Goal: Find specific page/section: Find specific page/section

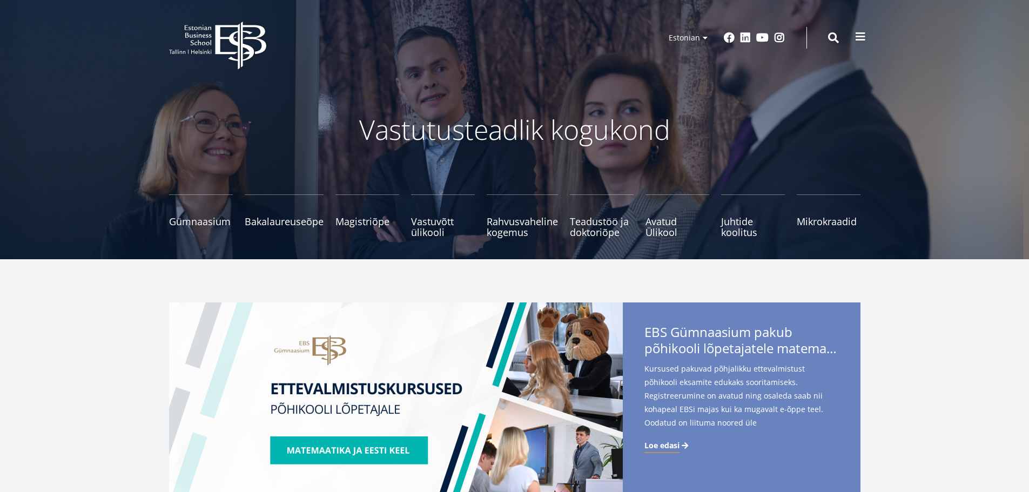
click at [865, 37] on span at bounding box center [860, 36] width 11 height 11
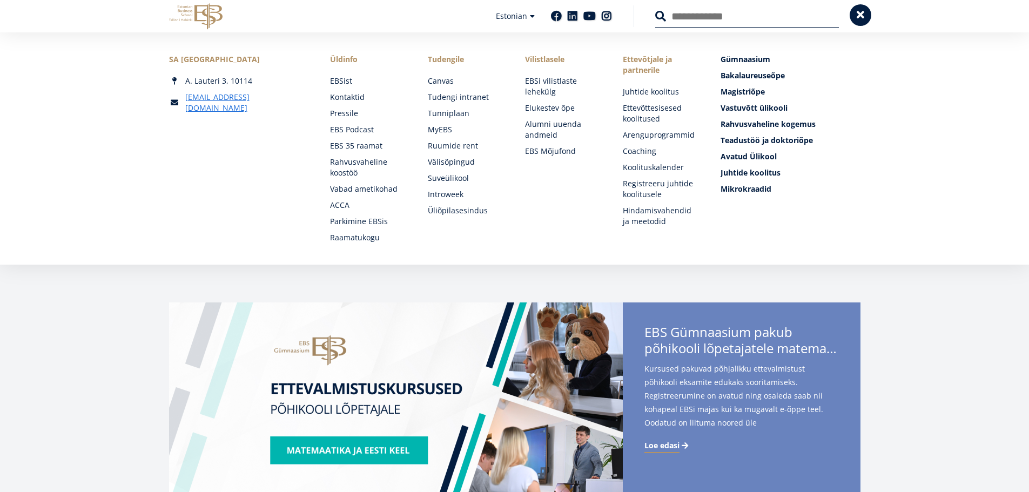
click at [860, 13] on span at bounding box center [860, 15] width 11 height 11
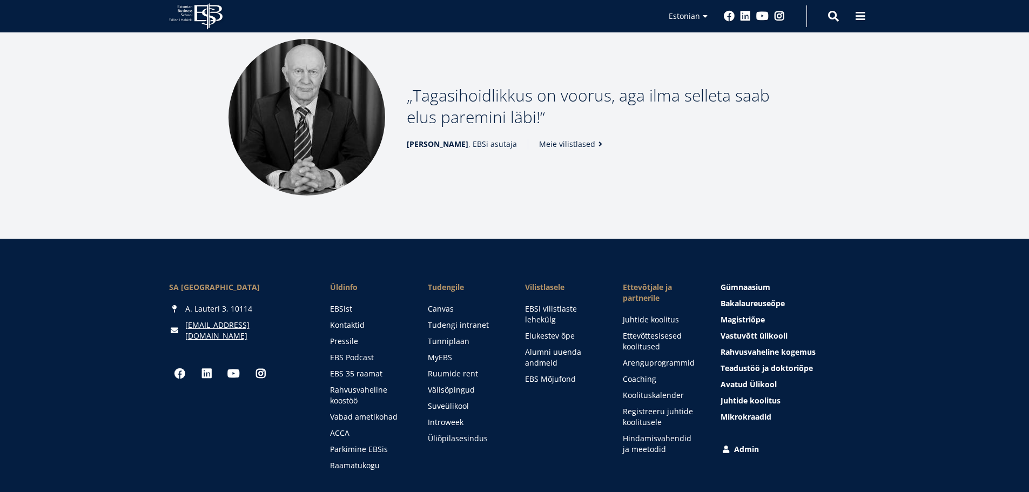
scroll to position [1450, 0]
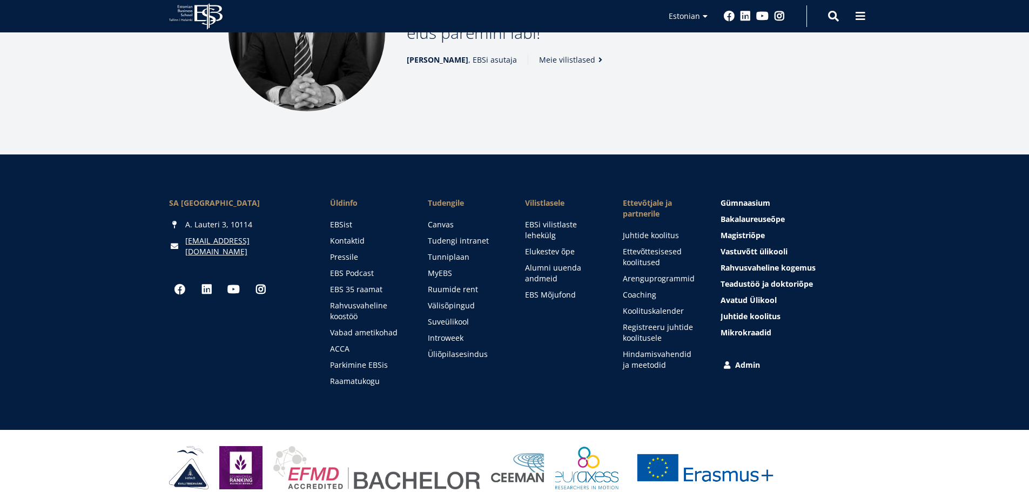
click at [731, 360] on link "Admin" at bounding box center [791, 365] width 139 height 11
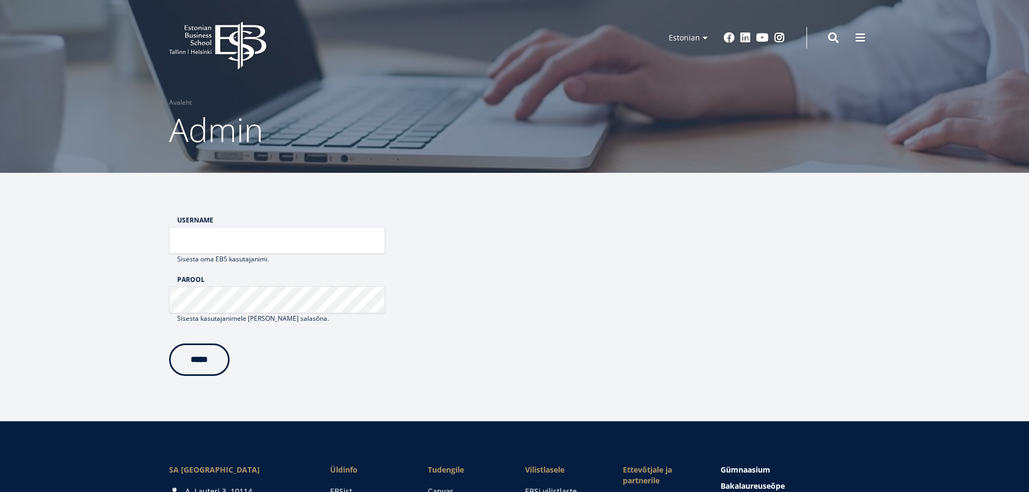
type input "*****"
click at [195, 362] on input "*****" at bounding box center [199, 360] width 61 height 32
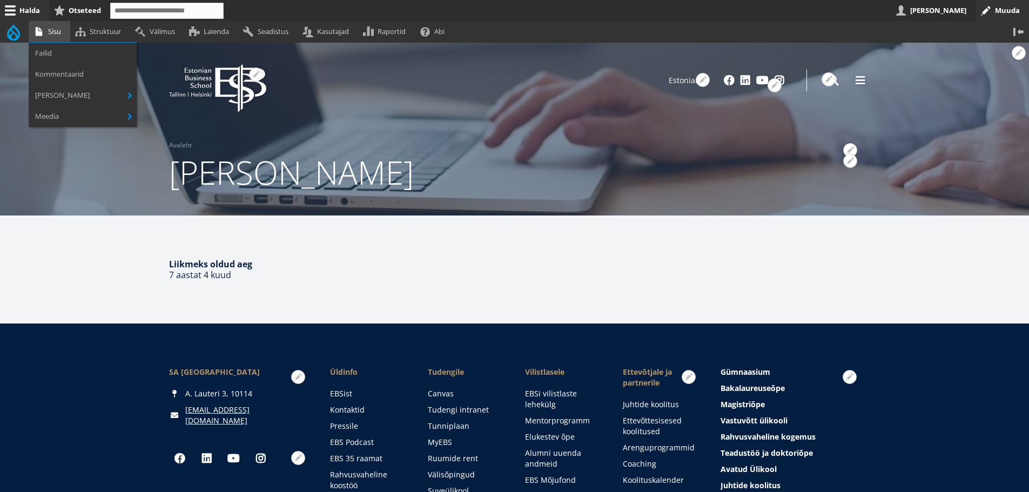
click at [51, 29] on link "Sisu" at bounding box center [50, 31] width 42 height 21
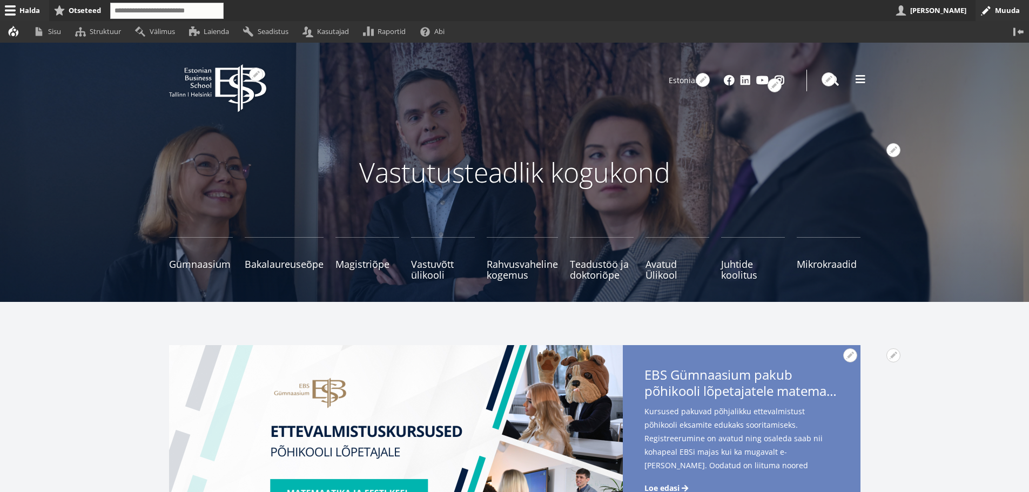
click at [857, 76] on span at bounding box center [860, 79] width 11 height 11
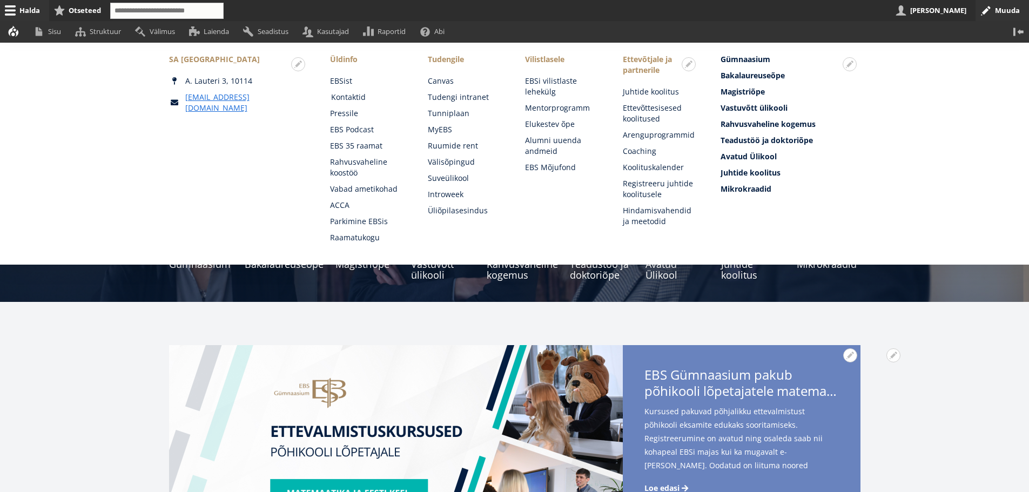
click at [351, 93] on link "Kontaktid" at bounding box center [369, 97] width 76 height 11
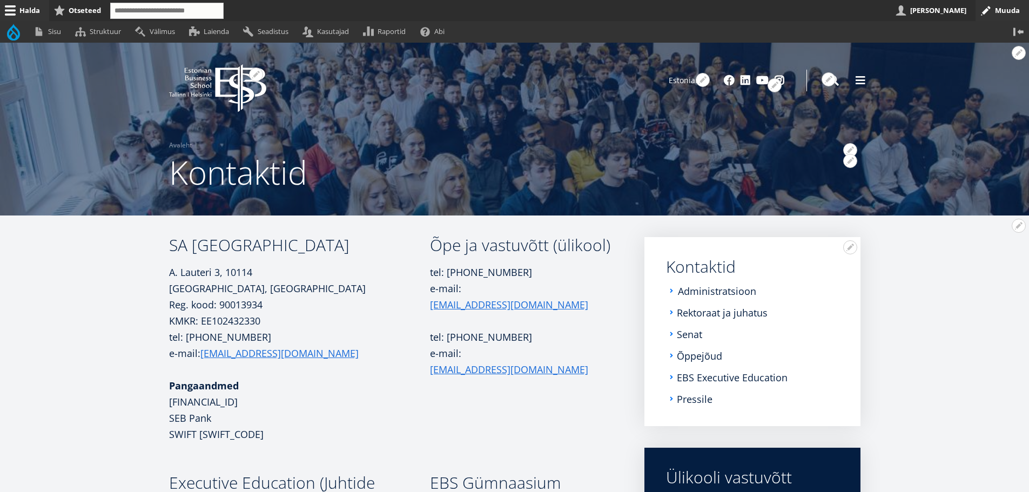
click at [720, 289] on link "Administratsioon" at bounding box center [717, 291] width 78 height 11
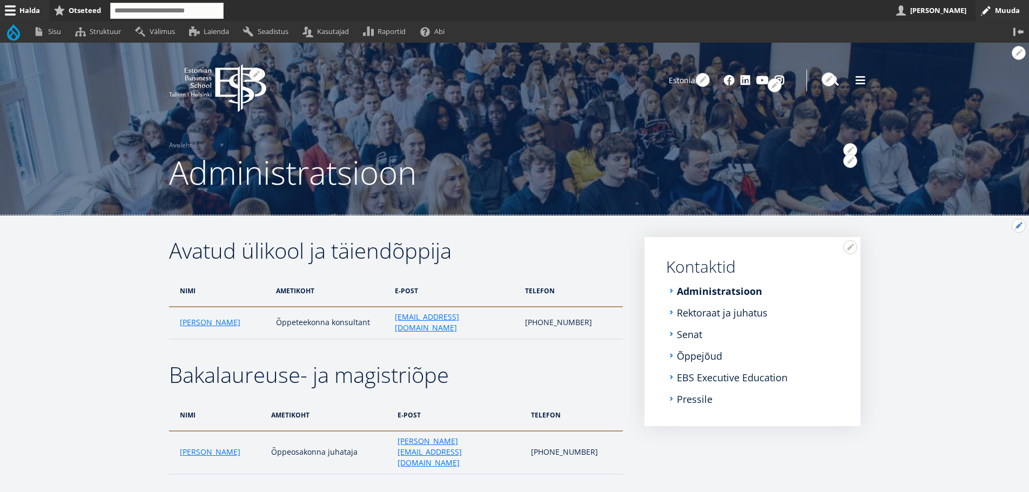
click at [1019, 224] on button "Avatud Avatud ülikool ja täiendõppija seaded" at bounding box center [1019, 226] width 14 height 14
click at [987, 255] on link "Muuda" at bounding box center [1000, 255] width 49 height 11
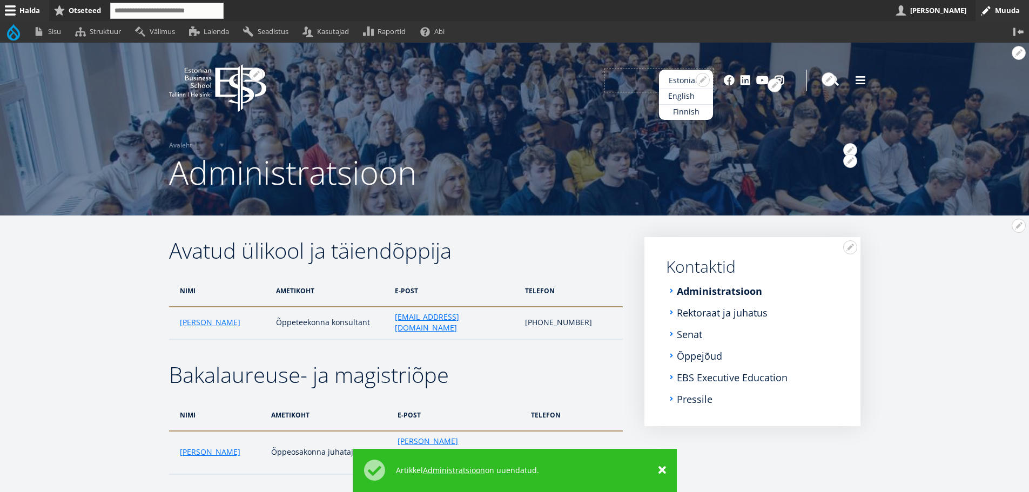
click at [688, 96] on link "English" at bounding box center [686, 97] width 54 height 16
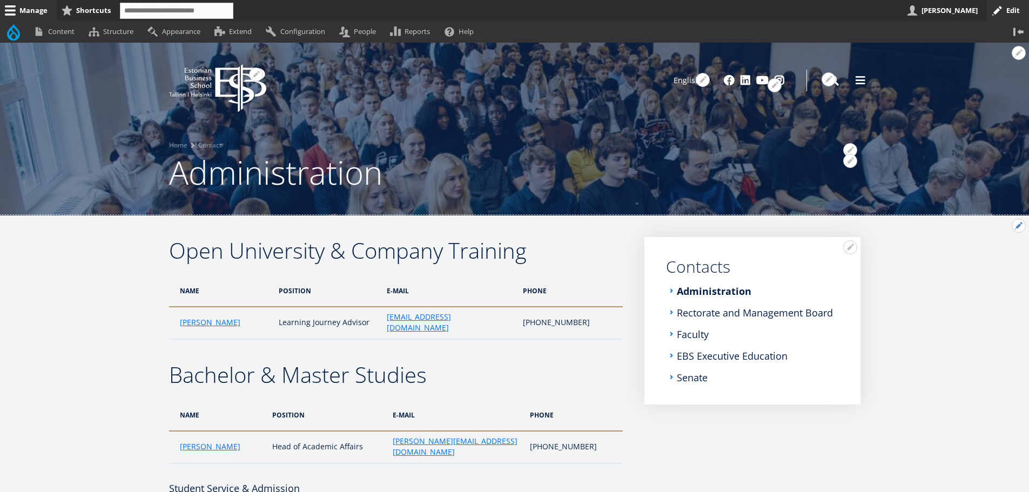
click at [1018, 223] on button "Open Open University &amp; Company Training configuration options" at bounding box center [1019, 226] width 14 height 14
click at [975, 257] on link "Edit" at bounding box center [997, 255] width 58 height 11
